Goal: Task Accomplishment & Management: Manage account settings

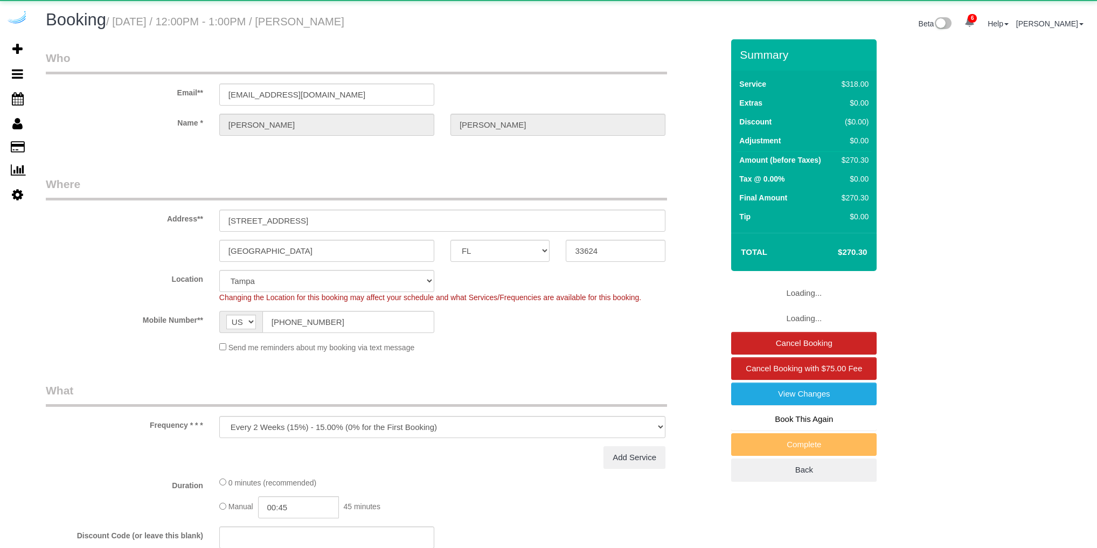
select select "FL"
select select "spot1"
select select "number:9"
select select "object:899"
select select "5"
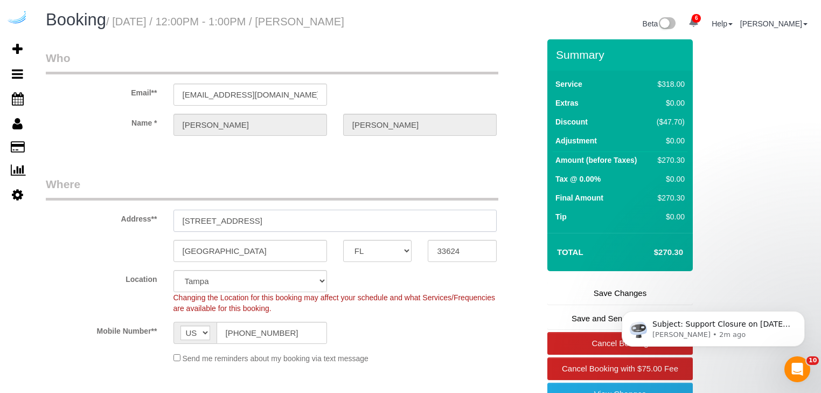
drag, startPoint x: 183, startPoint y: 219, endPoint x: 279, endPoint y: 223, distance: 96.0
click at [279, 223] on input "[STREET_ADDRESS]" at bounding box center [335, 221] width 324 height 22
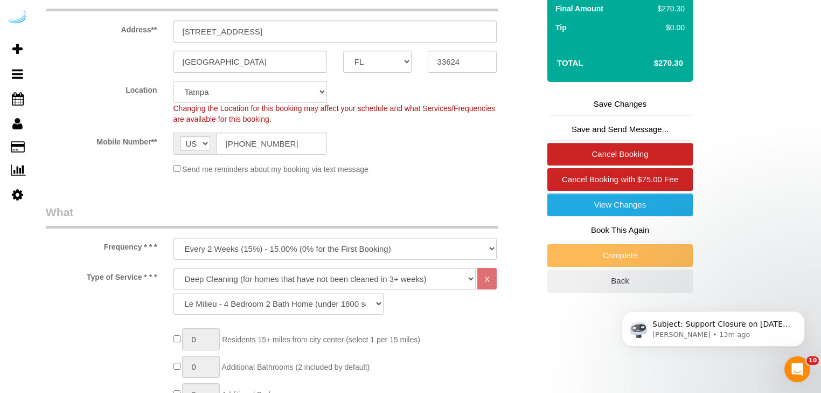
scroll to position [172, 0]
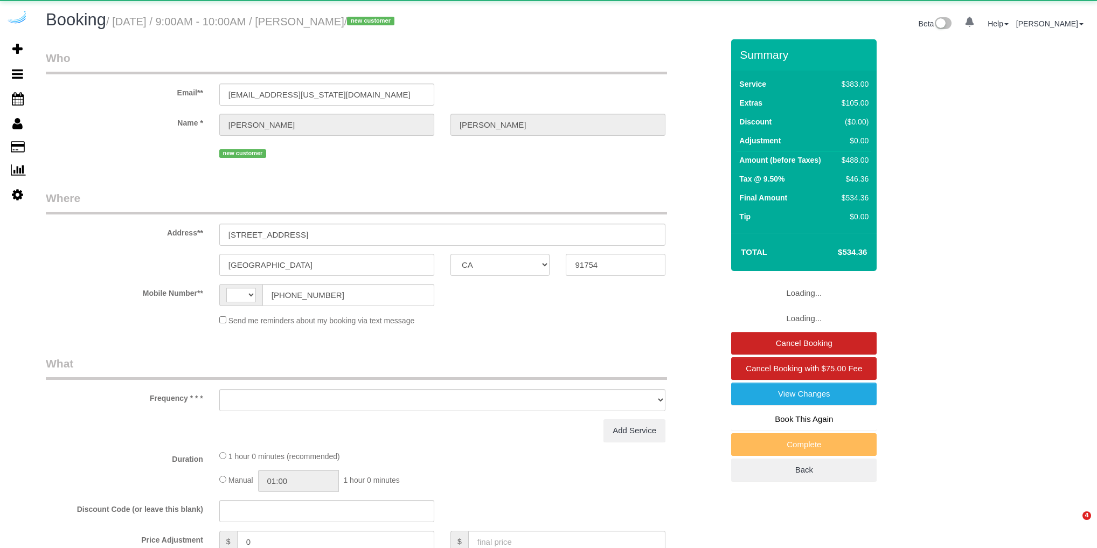
select select "CA"
select select "string:US"
select select "object:684"
select select "string:fspay-e637e17e-f57b-4933-93f4-790198194c02"
select select "6"
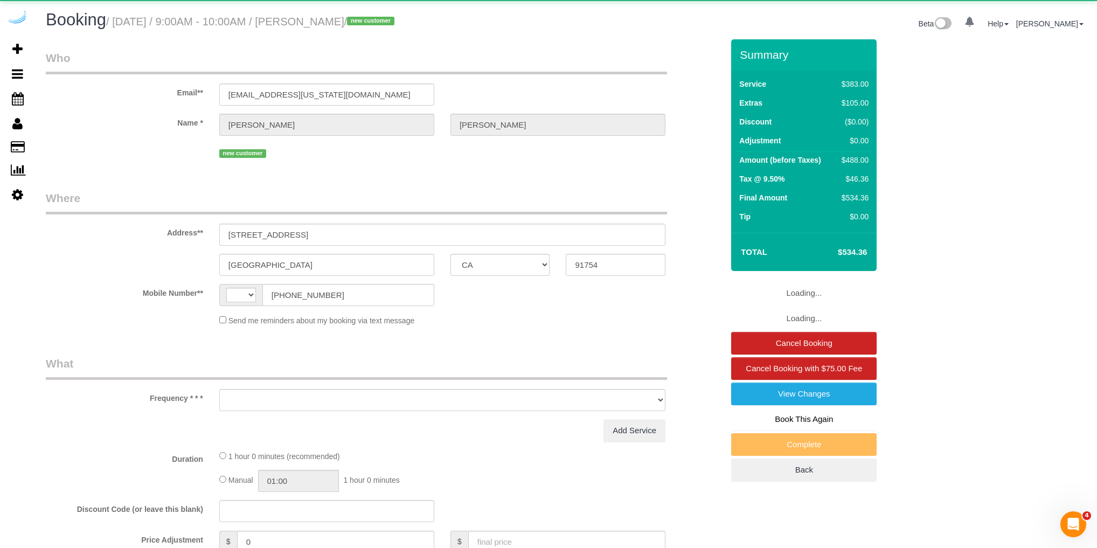
select select "number:9"
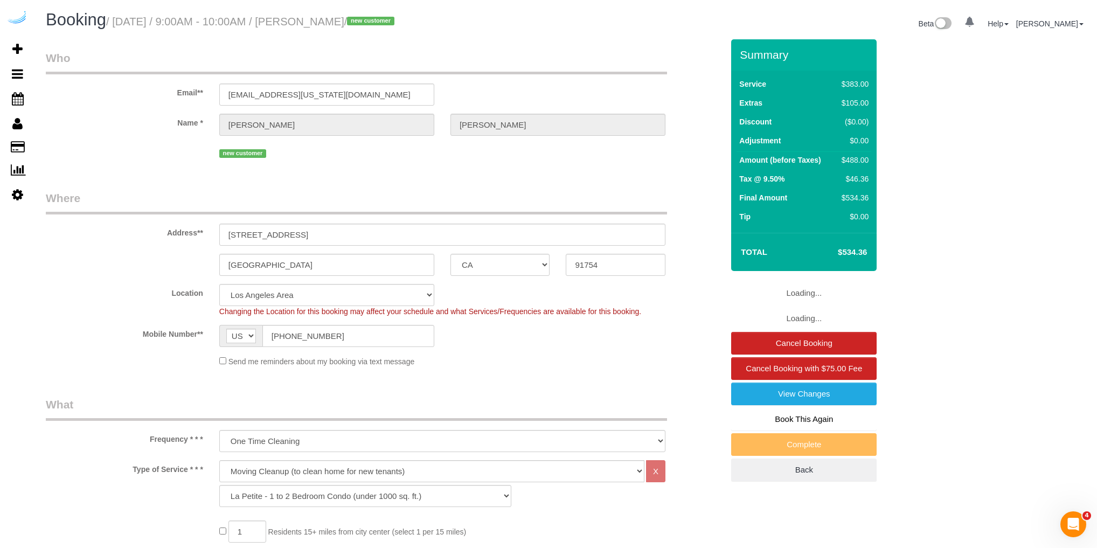
select select "object:899"
select select "spot1"
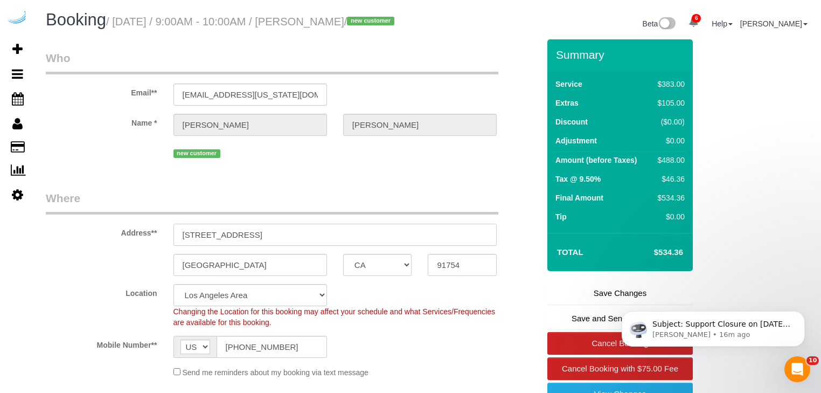
drag, startPoint x: 179, startPoint y: 234, endPoint x: 248, endPoint y: 239, distance: 68.6
click at [248, 239] on input "650 S Garfield Ave, Apt 46" at bounding box center [335, 235] width 324 height 22
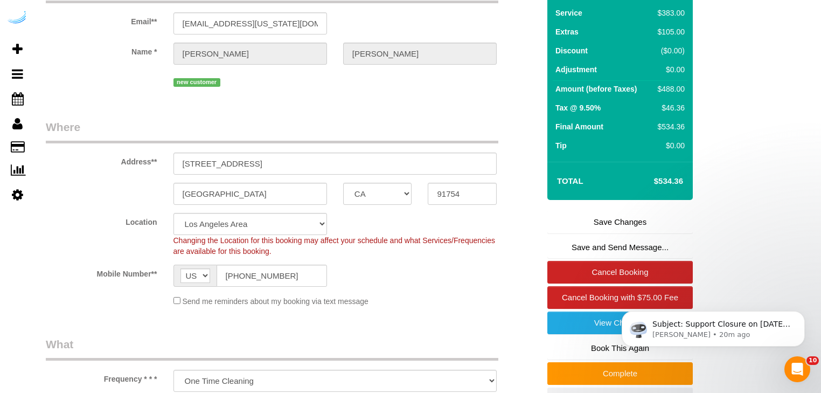
scroll to position [86, 0]
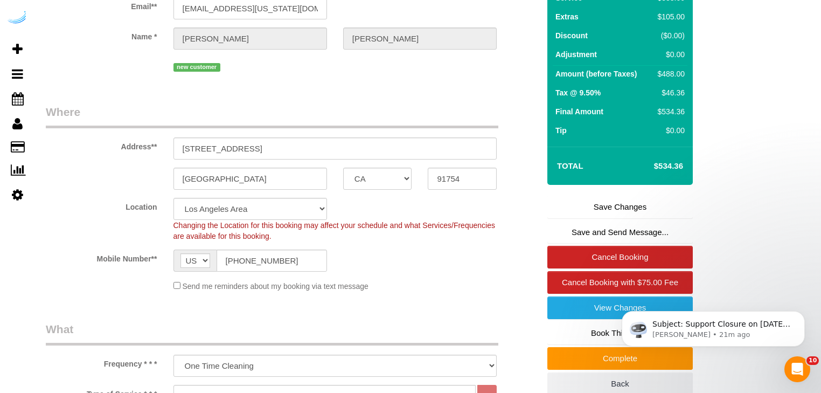
click at [471, 291] on div "Send me reminders about my booking via text message" at bounding box center [335, 286] width 340 height 12
click at [477, 253] on div "Mobile Number** AF AL DZ AD AO AI AQ AG AR AM AW AU AT AZ BS BH BD BB BY BE BZ …" at bounding box center [293, 260] width 510 height 22
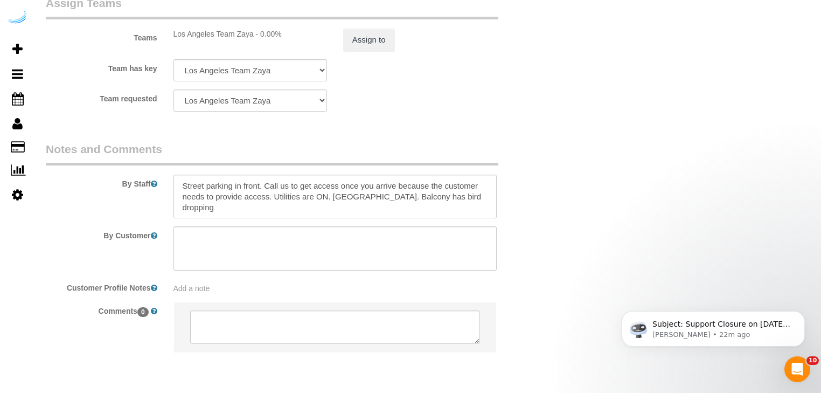
scroll to position [1863, 0]
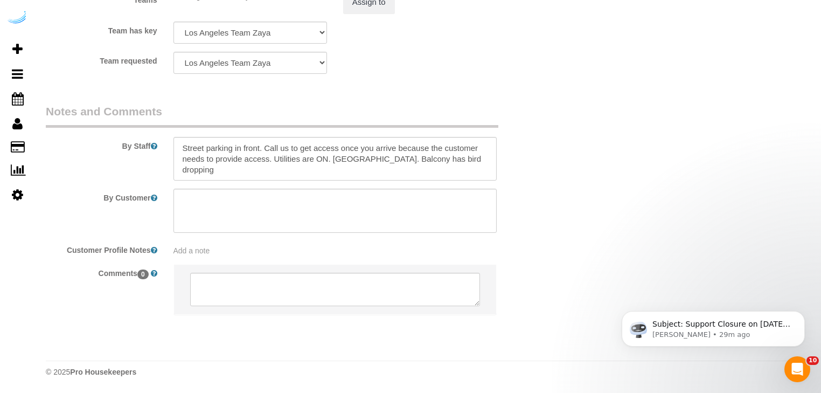
click at [525, 235] on sui-booking-comments "By Staff By Customer Customer Profile Notes Add a note Comments 0" at bounding box center [293, 214] width 494 height 223
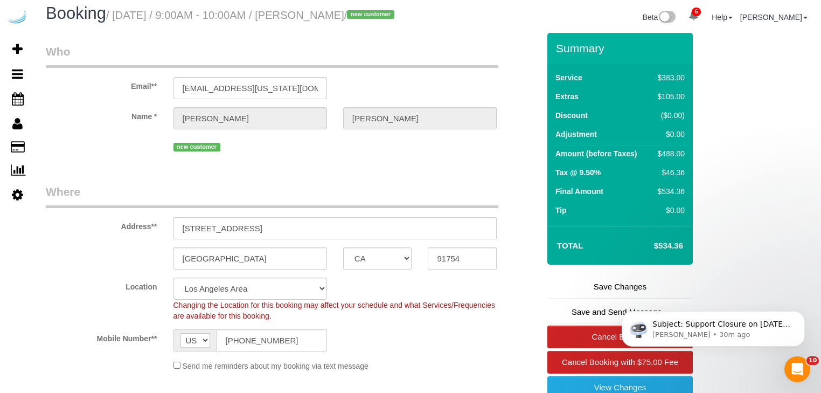
scroll to position [0, 0]
